Goal: Task Accomplishment & Management: Use online tool/utility

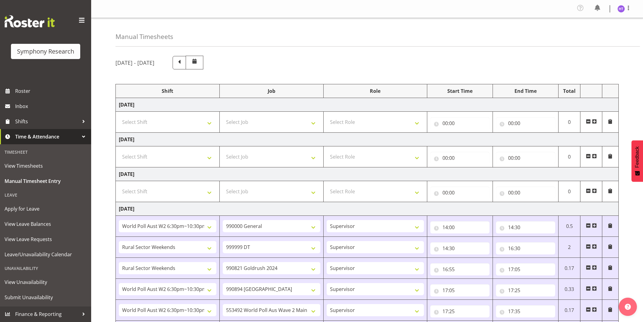
select select "56692"
select select "743"
select select "45"
select select "81299"
select select "760"
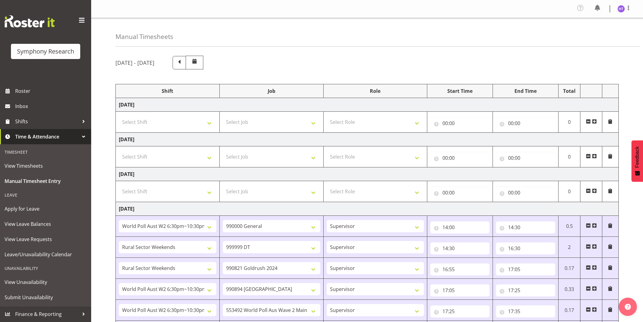
select select "45"
select select "81299"
select select "7759"
select select "45"
select select "56692"
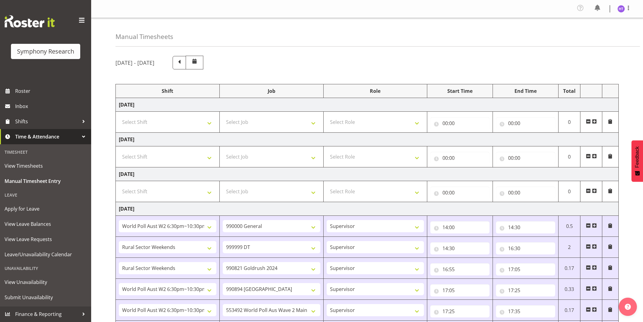
select select "10576"
select select "45"
select select "56692"
select select "10499"
select select "45"
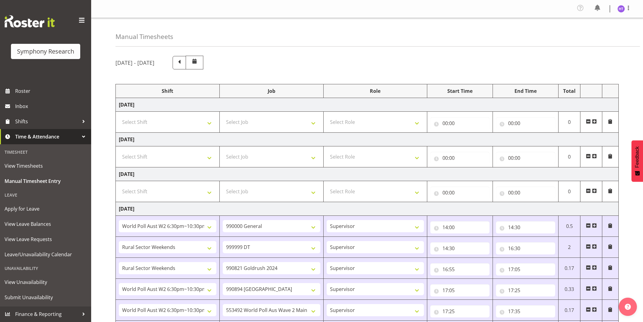
select select "81299"
select select "10536"
select select "45"
select select "81299"
select select "10587"
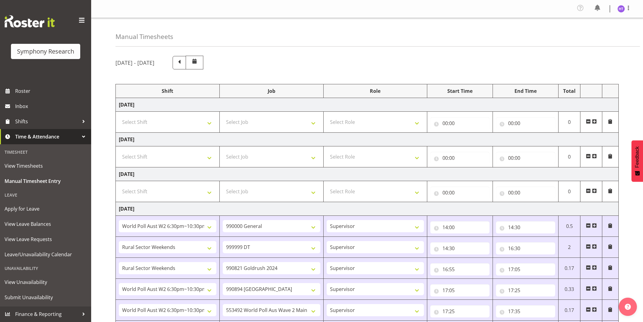
select select "45"
select select "56692"
select select "10527"
select select "45"
select select "81299"
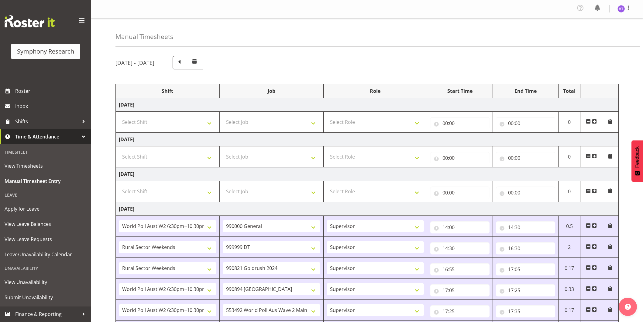
select select "10499"
select select "45"
select select "56692"
select select "743"
select select "45"
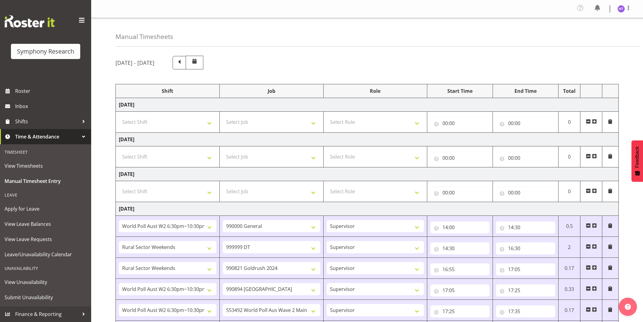
select select "81299"
select select "743"
select select "45"
select select "81297"
select select "9636"
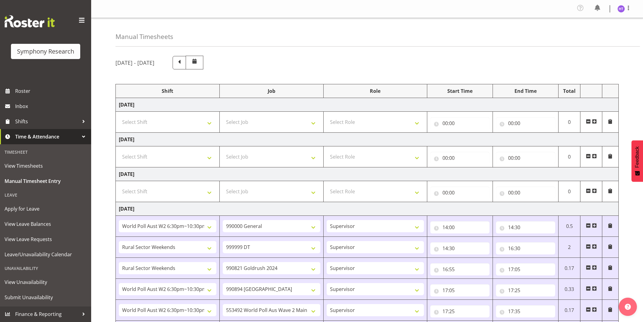
select select "45"
select select "81297"
select select "10242"
select select "45"
select select "81298"
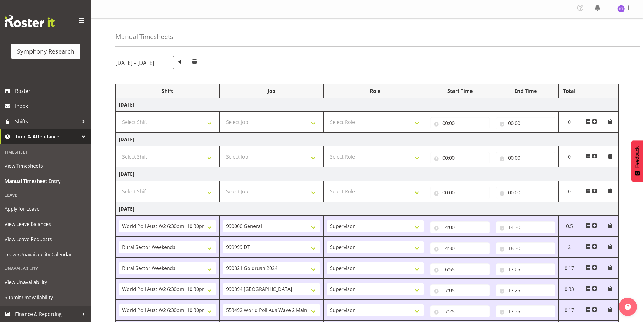
select select "10527"
select select "45"
select select "81299"
select select "10499"
select select "45"
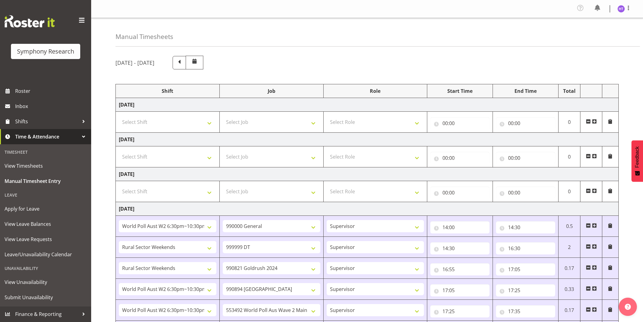
select select "81299"
select select "10585"
select select "45"
select select "81299"
select select "10587"
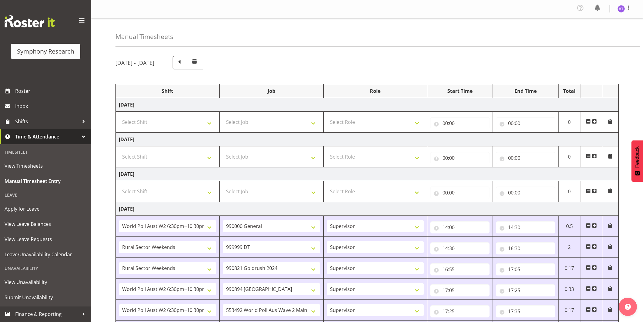
select select "45"
select select "19"
select select "35"
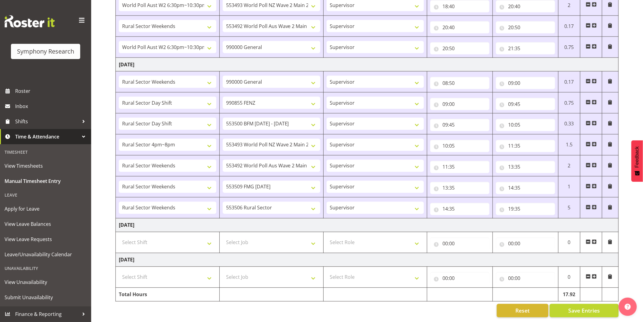
scroll to position [373, 0]
click at [519, 203] on input "19:35" at bounding box center [525, 209] width 59 height 12
click at [537, 219] on select "00 01 02 03 04 05 06 07 08 09 10 11 12 13 14 15 16 17 18 19 20 21 22 23" at bounding box center [538, 225] width 14 height 12
select select "20"
click at [531, 219] on select "00 01 02 03 04 05 06 07 08 09 10 11 12 13 14 15 16 17 18 19 20 21 22 23" at bounding box center [538, 225] width 14 height 12
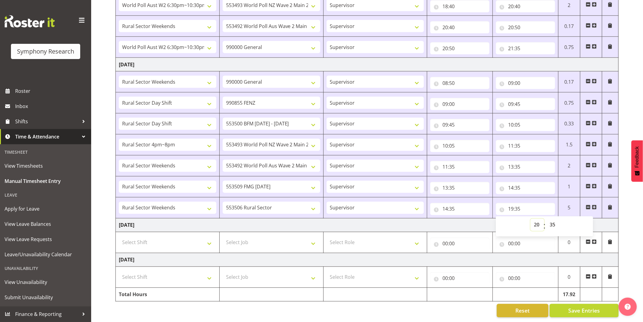
type input "20:35"
click at [552, 220] on select "00 01 02 03 04 05 06 07 08 09 10 11 12 13 14 15 16 17 18 19 20 21 22 23 24 25 2…" at bounding box center [554, 225] width 14 height 12
select select "10"
click at [547, 219] on select "00 01 02 03 04 05 06 07 08 09 10 11 12 13 14 15 16 17 18 19 20 21 22 23 24 25 2…" at bounding box center [554, 225] width 14 height 12
type input "20:10"
